Goal: Task Accomplishment & Management: Complete application form

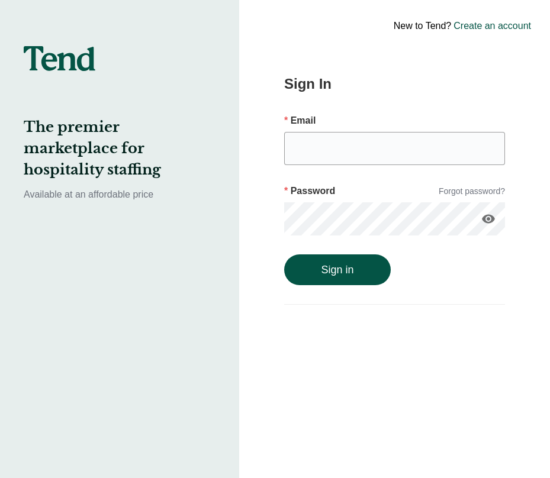
click at [491, 34] on div "New to Tend? Create an account" at bounding box center [436, 26] width 227 height 52
click at [491, 27] on link "Create an account" at bounding box center [493, 26] width 78 height 14
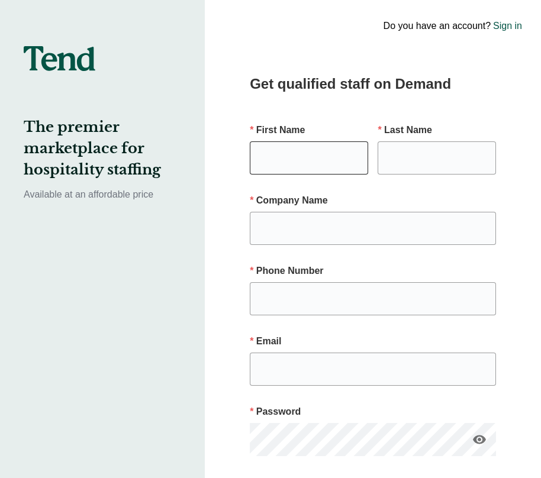
click at [287, 173] on input "text" at bounding box center [309, 158] width 118 height 33
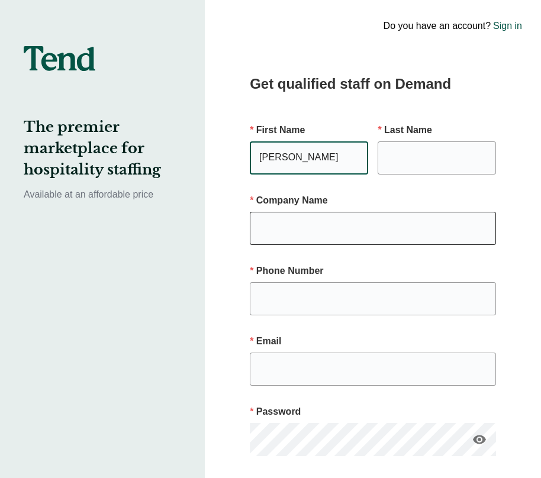
type input "[PERSON_NAME]"
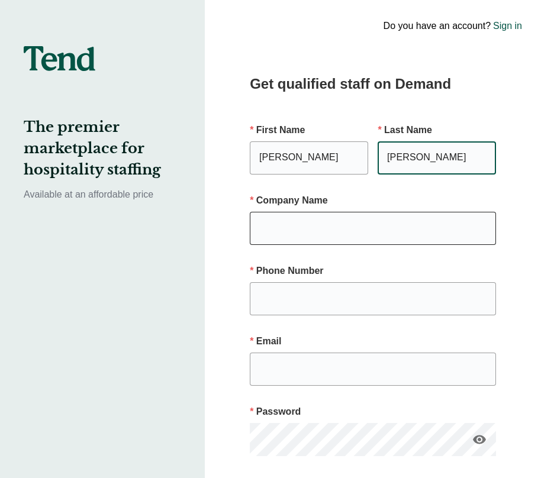
type input "[PERSON_NAME]"
